Goal: Find specific page/section: Find specific page/section

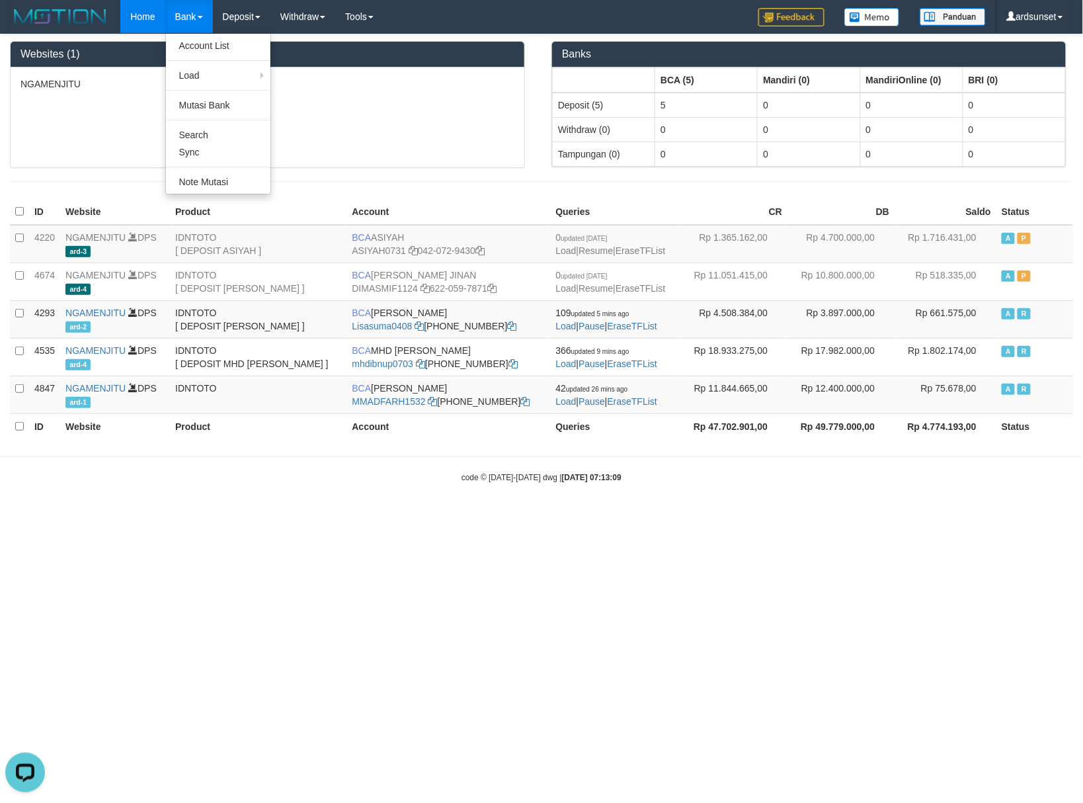
click at [187, 56] on ul "Account List Load By Website Group [ITOTO] NGAMENJITU By Load Group (DPS) Group…" at bounding box center [218, 113] width 106 height 161
click at [194, 46] on div "Websites (1)" at bounding box center [268, 55] width 514 height 26
click at [197, 42] on link "Account List" at bounding box center [218, 45] width 105 height 17
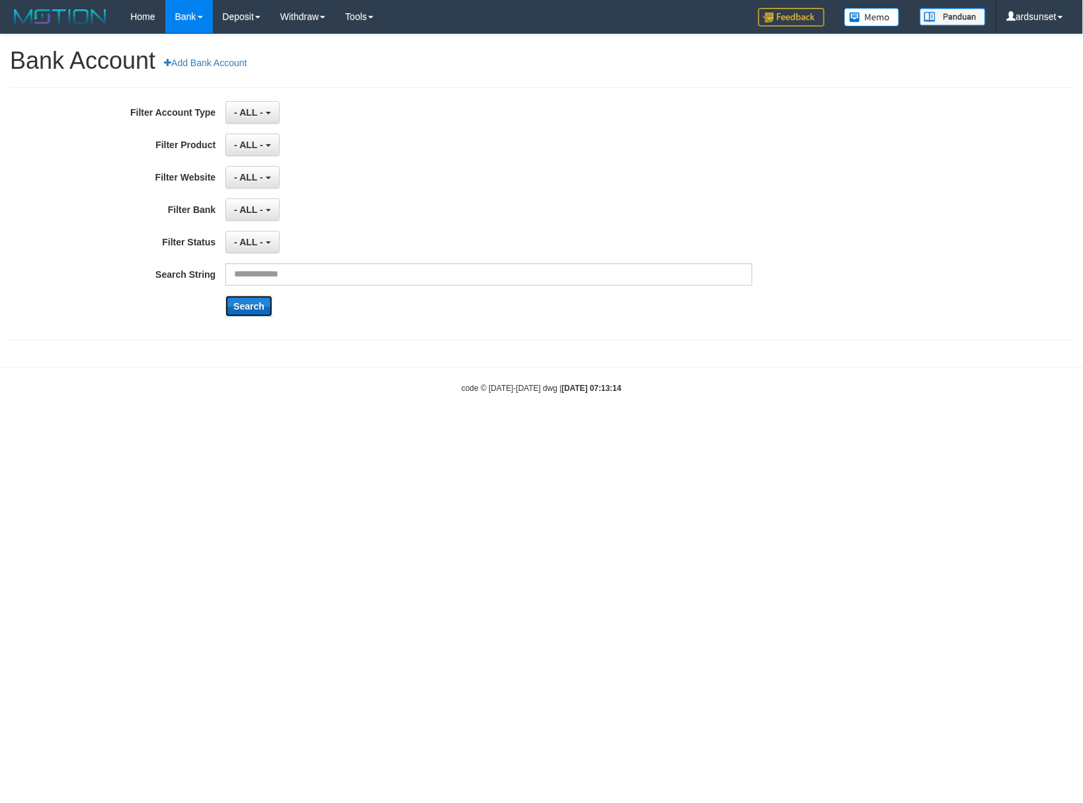
click at [255, 306] on button "Search" at bounding box center [249, 306] width 47 height 21
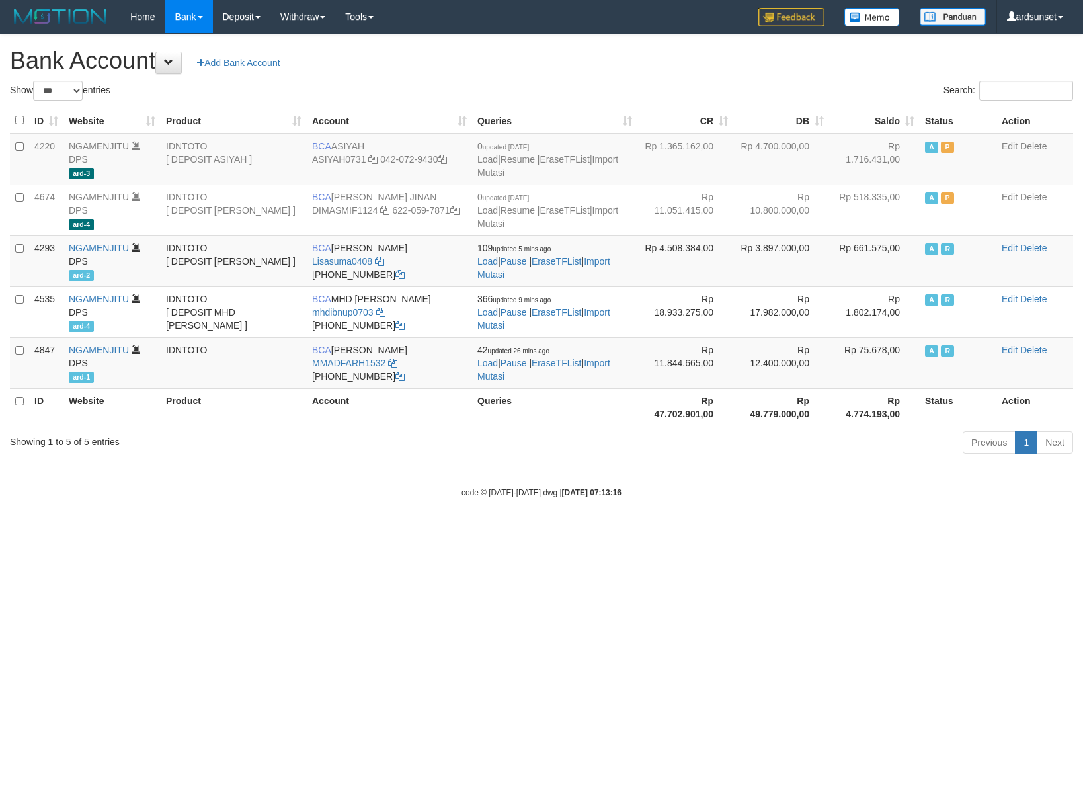
select select "***"
click at [299, 532] on body "Toggle navigation Home Bank Account List Load By Website Group [ITOTO] NGAMENJI…" at bounding box center [541, 266] width 1083 height 532
